Goal: Task Accomplishment & Management: Manage account settings

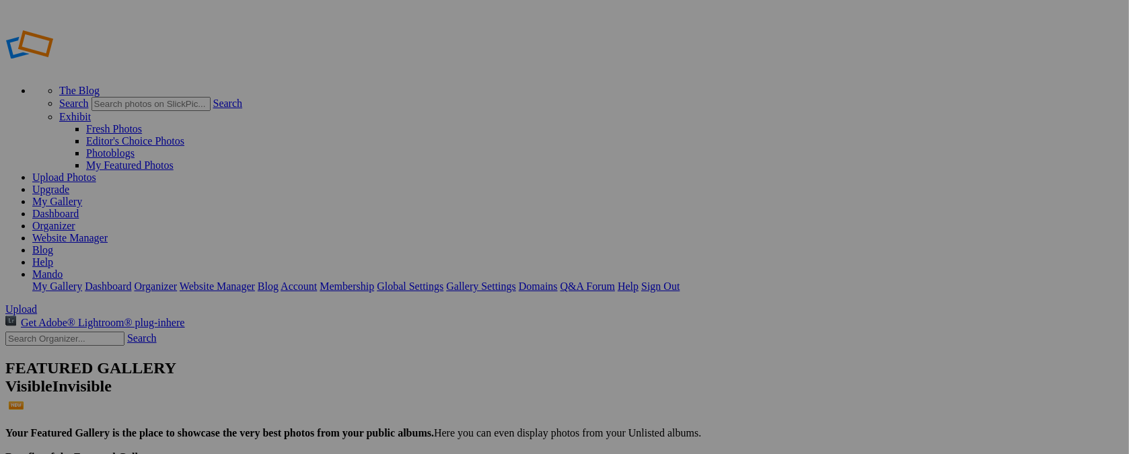
type input "CAR SHOW FLIERS"
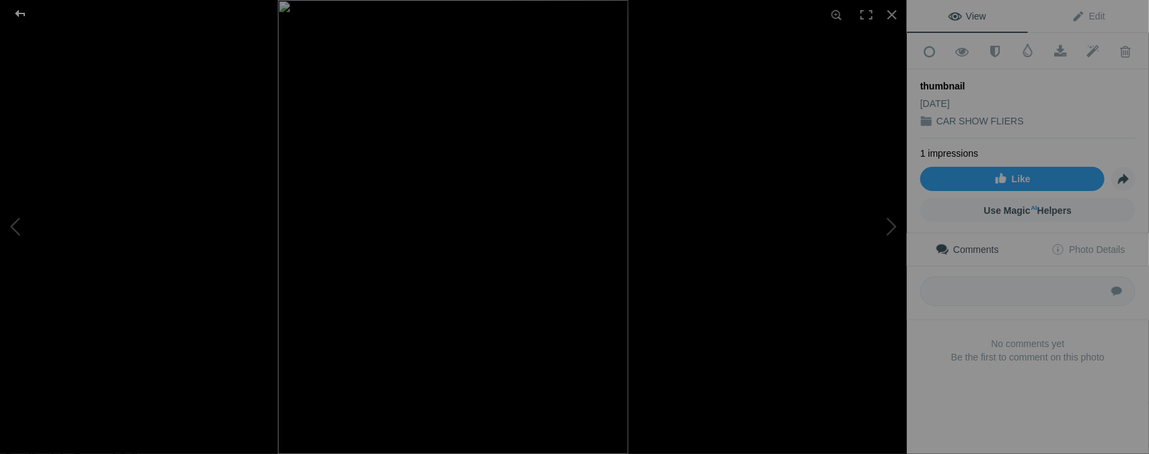
click at [23, 12] on div at bounding box center [20, 13] width 48 height 27
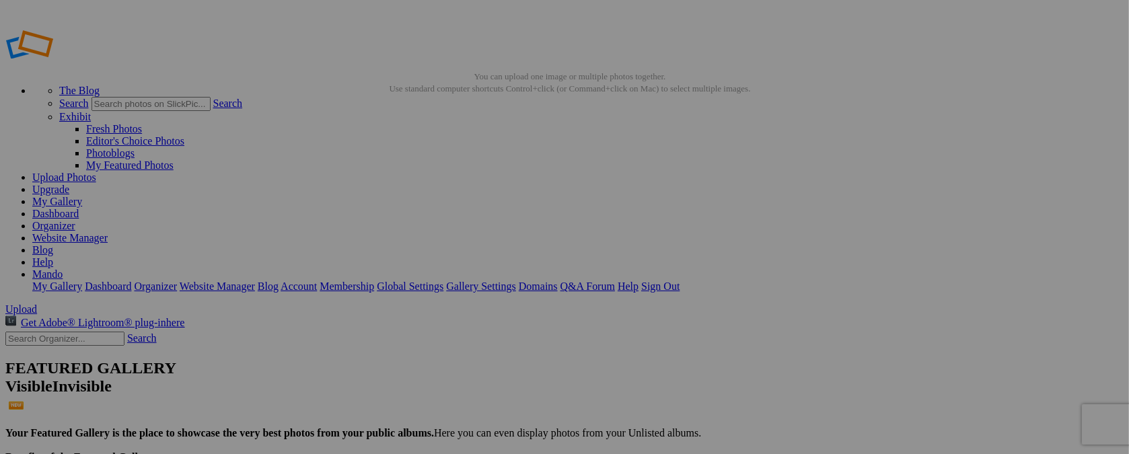
type input "t"
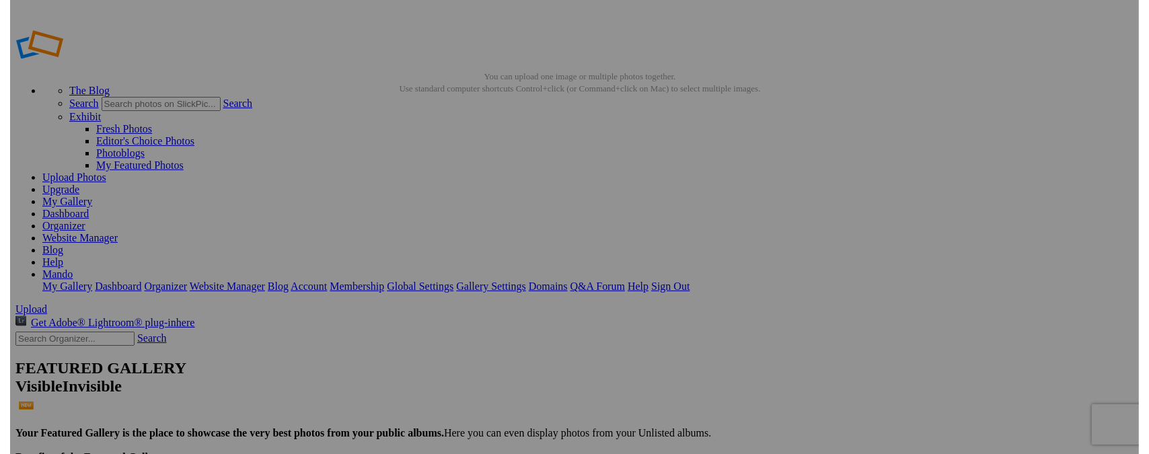
scroll to position [0, 1]
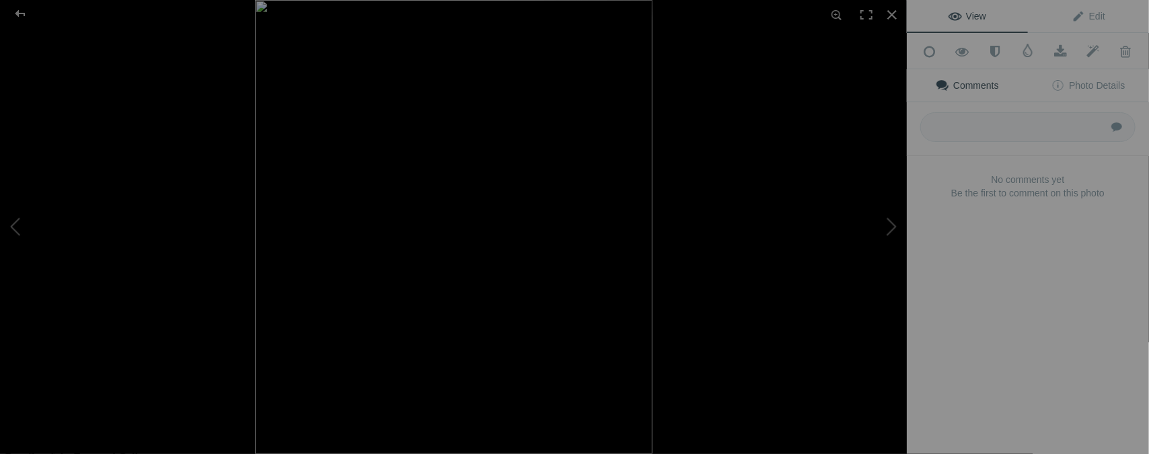
type input "FRI. OCT. 3 / TRUNK OR TREAT"
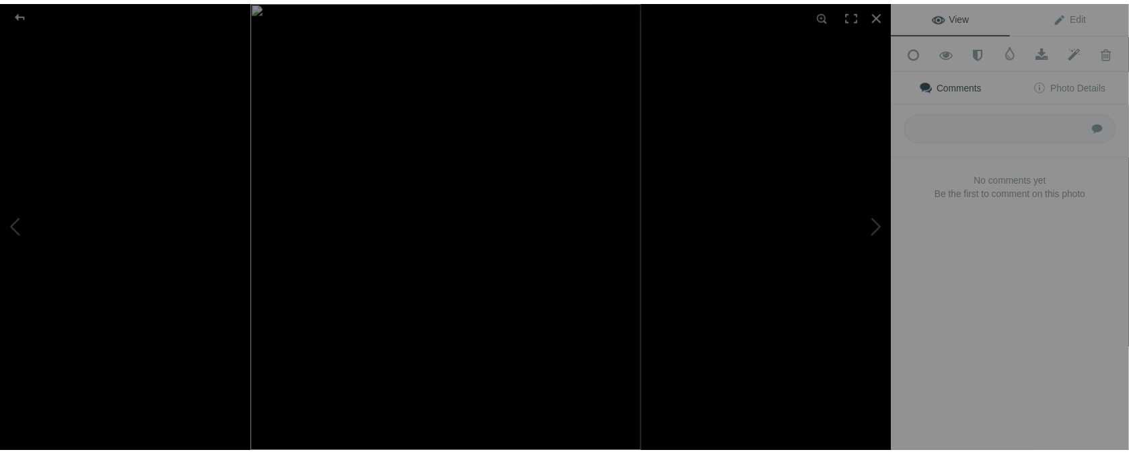
scroll to position [0, 0]
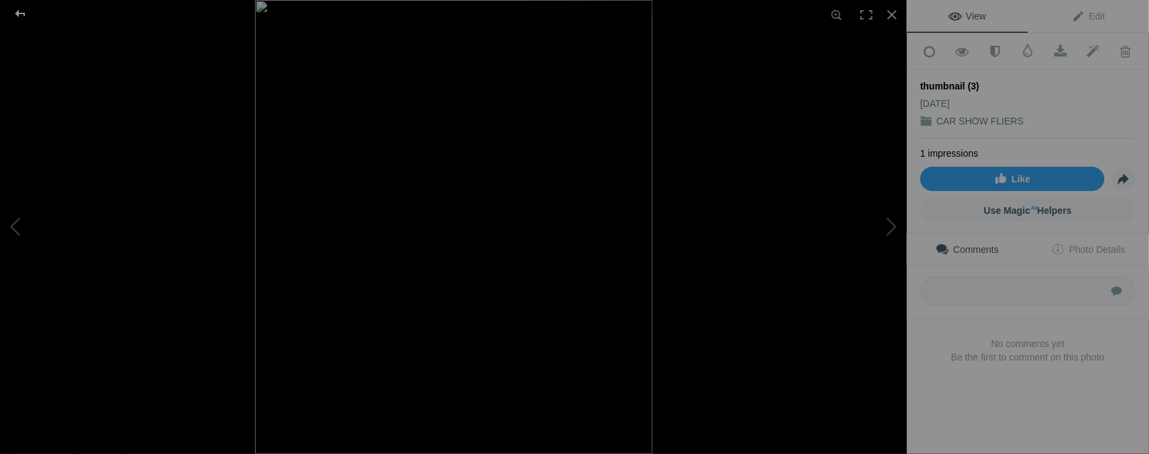
click at [26, 13] on div at bounding box center [20, 13] width 48 height 27
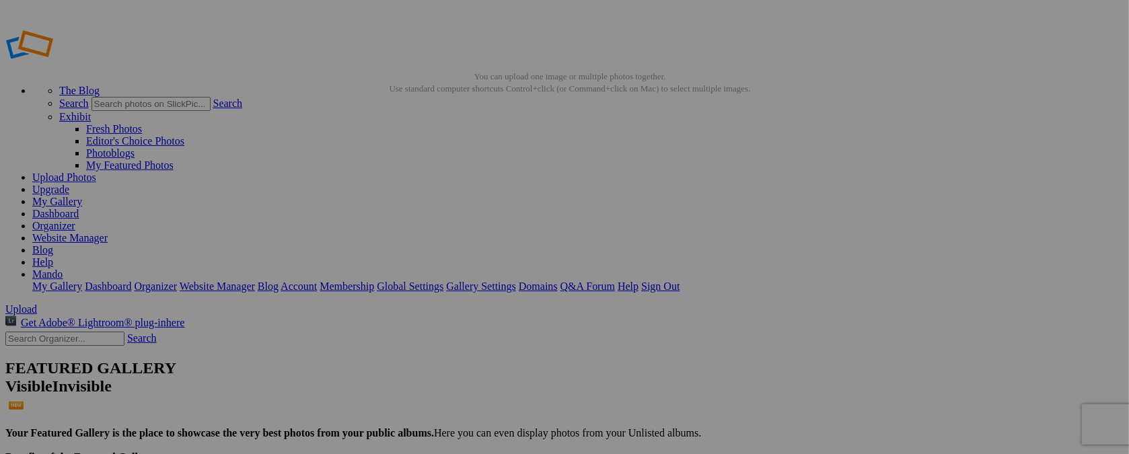
type input "t"
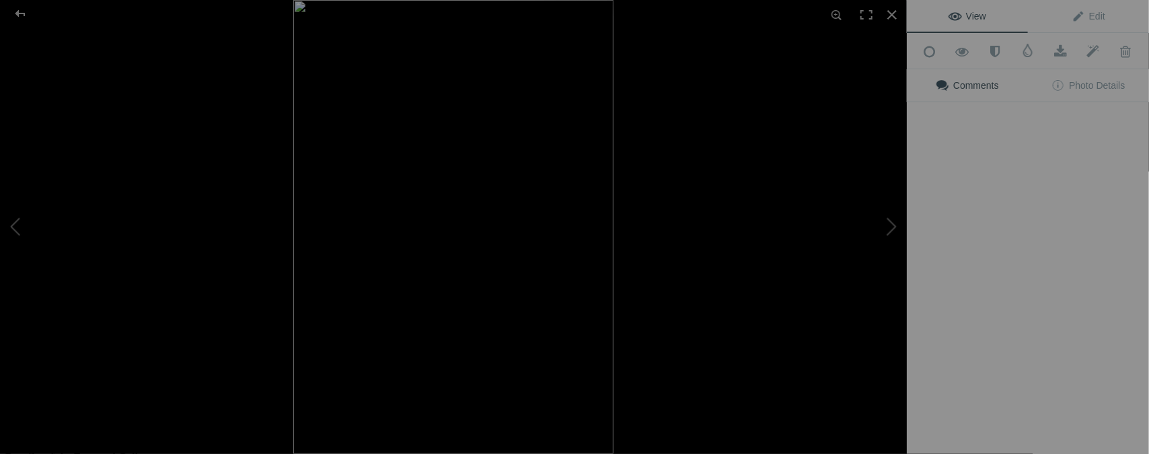
type input "OCT. 19 / ANTHONY, NM."
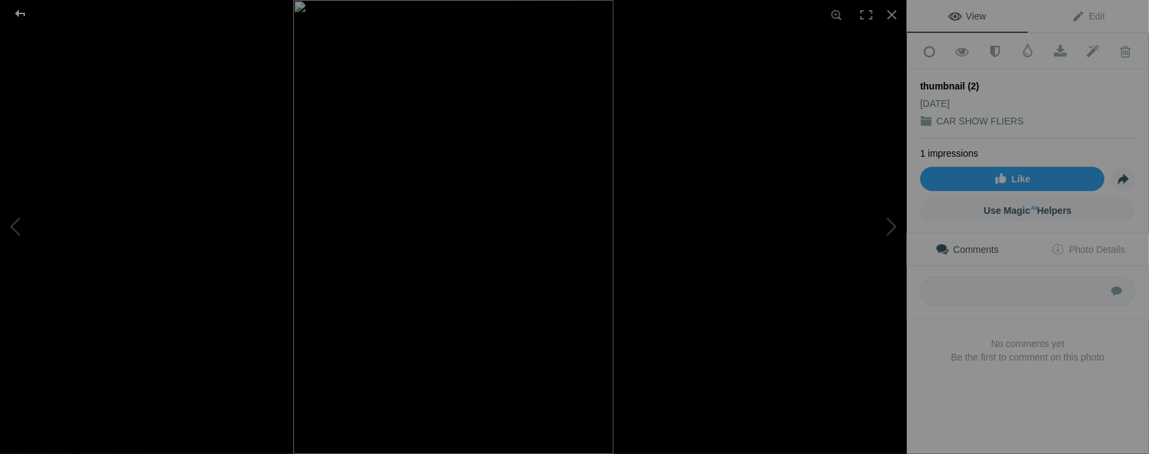
click at [22, 14] on div at bounding box center [20, 13] width 48 height 27
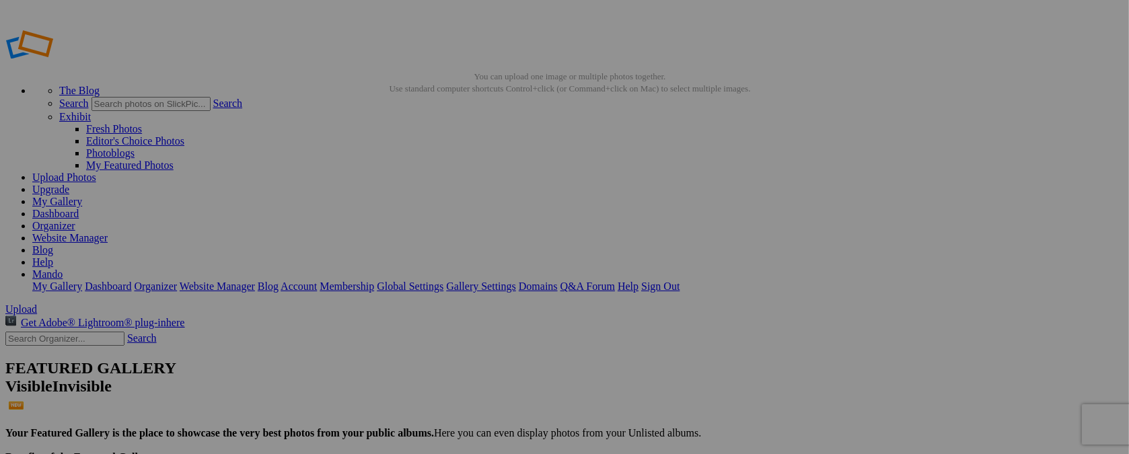
type input "t"
type input "OCT. 19 / LOWRIDER CAR SHOW"
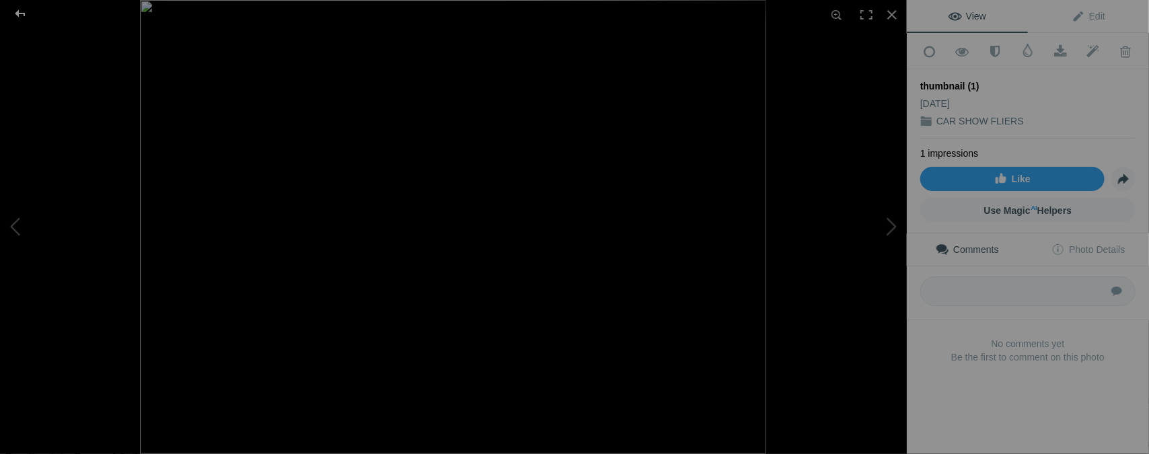
click at [17, 12] on div at bounding box center [20, 13] width 48 height 27
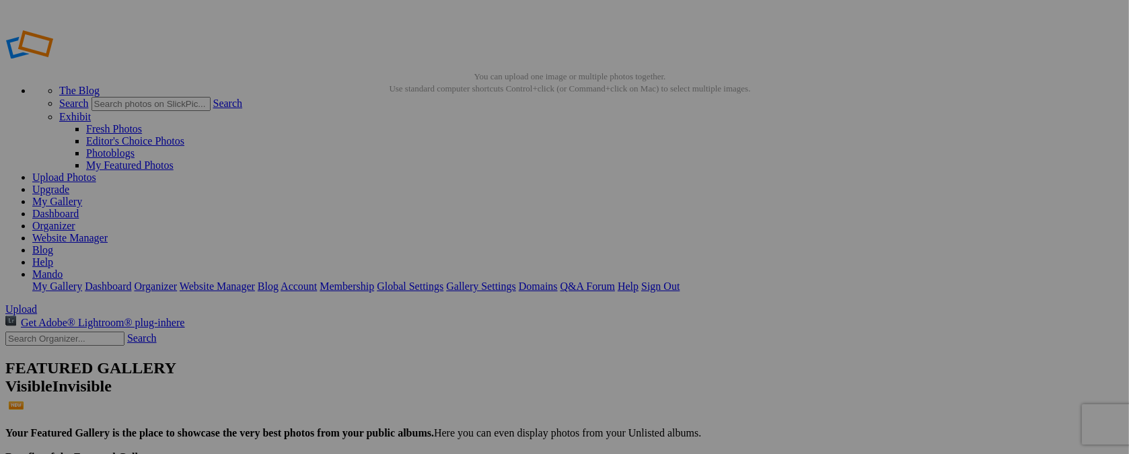
type input "t"
type input "WED. SEPT. 24 / 4 X 4 MEET"
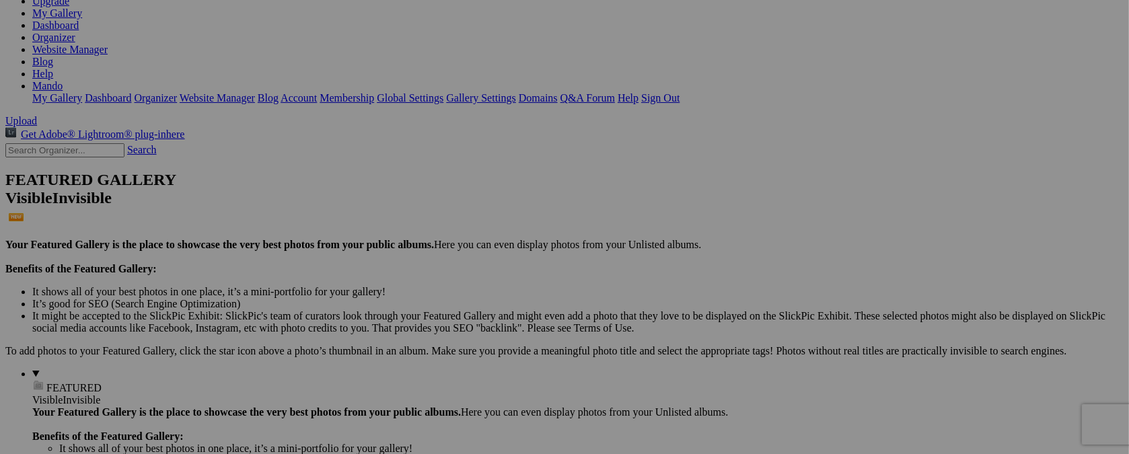
scroll to position [184, 0]
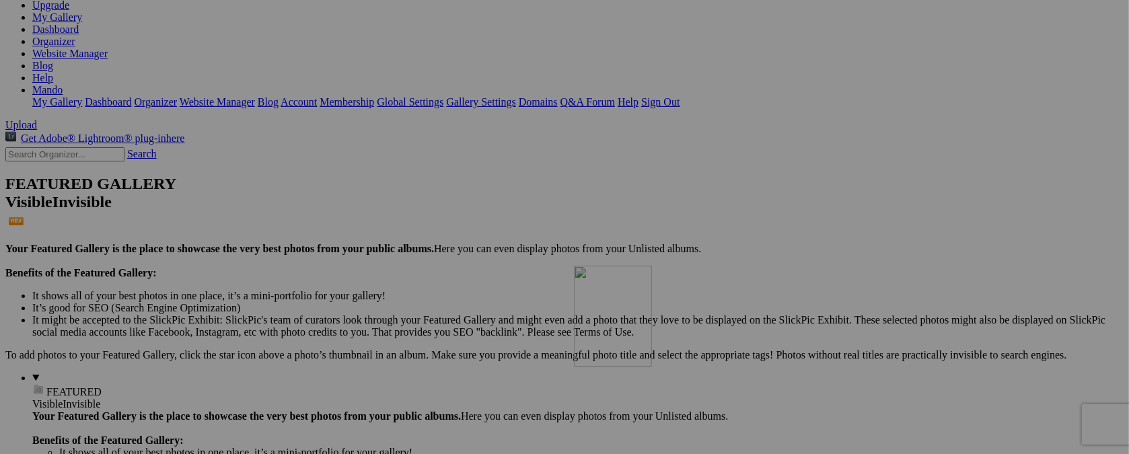
drag, startPoint x: 723, startPoint y: 71, endPoint x: 768, endPoint y: 382, distance: 314.7
drag, startPoint x: 605, startPoint y: 72, endPoint x: 657, endPoint y: 368, distance: 300.6
drag, startPoint x: 496, startPoint y: 76, endPoint x: 536, endPoint y: 375, distance: 302.2
drag, startPoint x: 371, startPoint y: 65, endPoint x: 659, endPoint y: 36, distance: 289.5
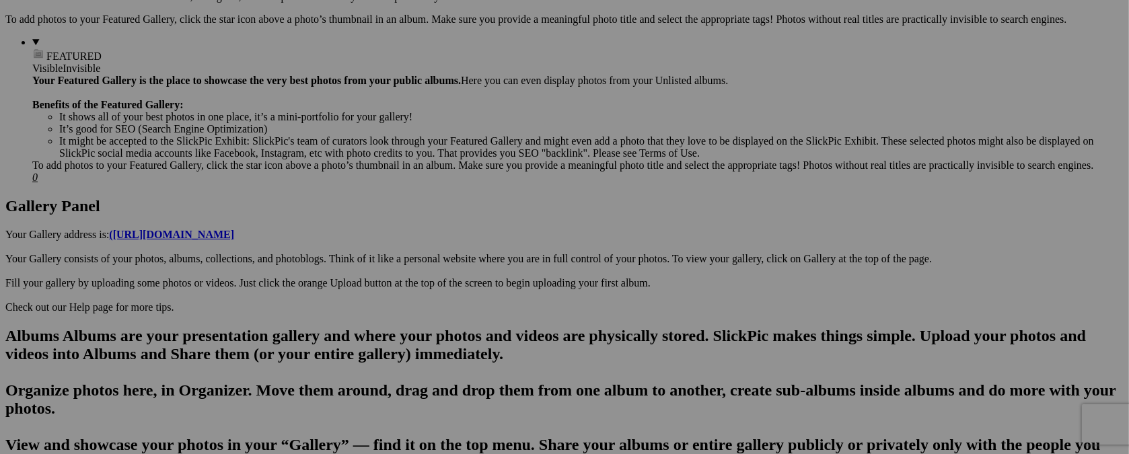
scroll to position [528, 0]
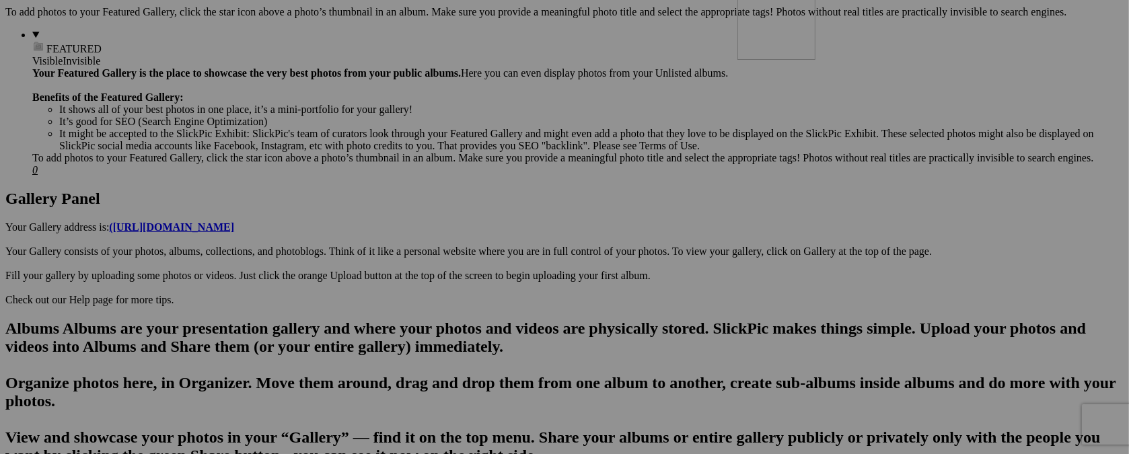
drag, startPoint x: 727, startPoint y: 72, endPoint x: 931, endPoint y: 75, distance: 204.6
drag, startPoint x: 610, startPoint y: 65, endPoint x: 656, endPoint y: 391, distance: 328.9
drag, startPoint x: 499, startPoint y: 71, endPoint x: 663, endPoint y: 350, distance: 323.7
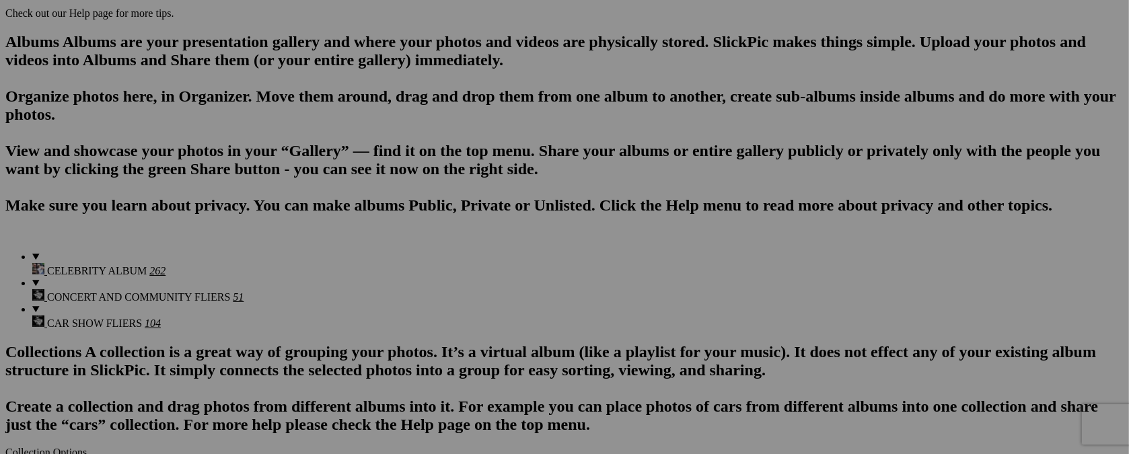
scroll to position [860, 0]
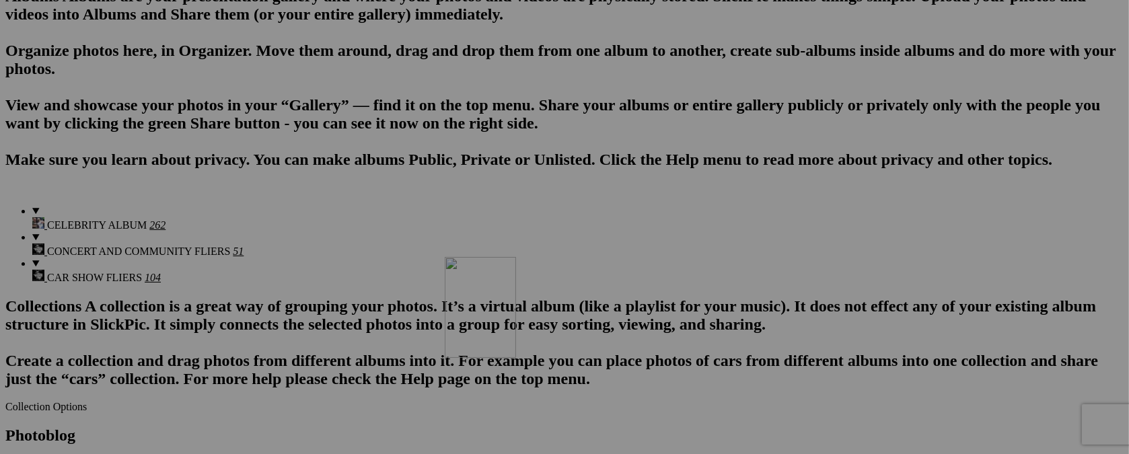
drag, startPoint x: 619, startPoint y: 74, endPoint x: 639, endPoint y: 374, distance: 300.7
drag, startPoint x: 492, startPoint y: 67, endPoint x: 775, endPoint y: 374, distance: 418.1
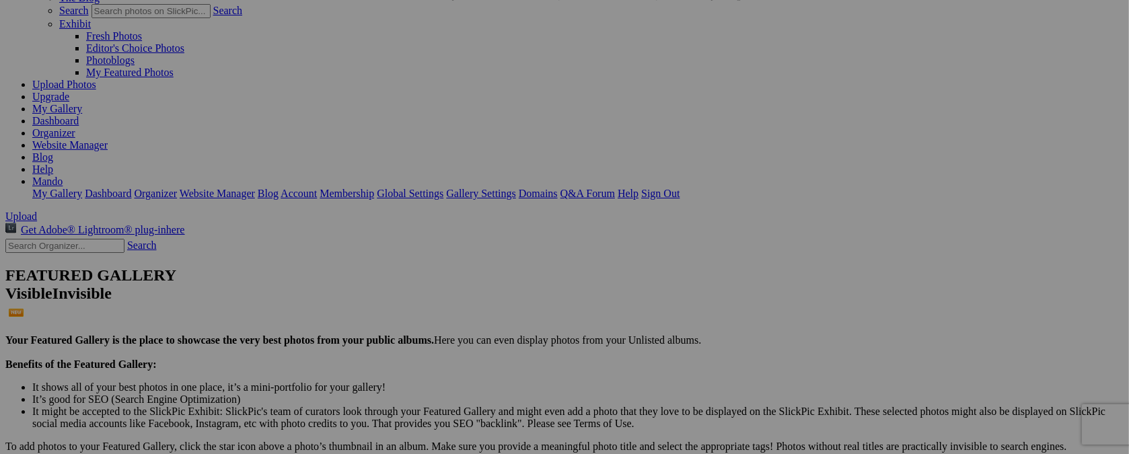
scroll to position [0, 0]
